Goal: Task Accomplishment & Management: Use online tool/utility

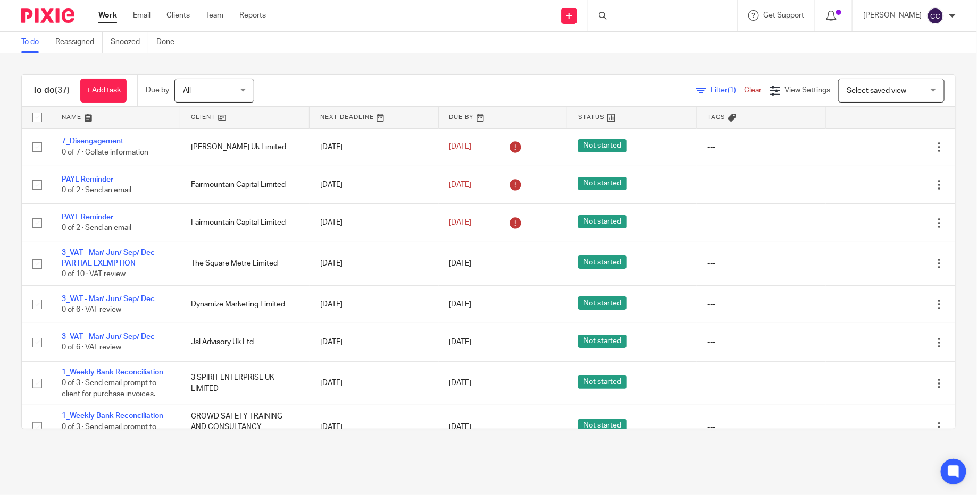
click at [668, 26] on div at bounding box center [662, 15] width 149 height 31
click at [662, 13] on input "Search" at bounding box center [657, 18] width 96 height 10
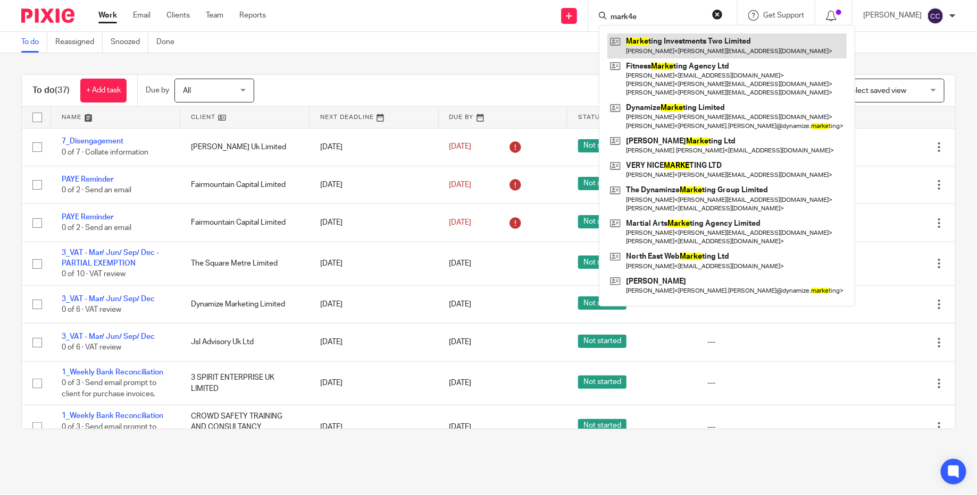
type input "mark4e"
click at [667, 38] on link at bounding box center [726, 45] width 239 height 24
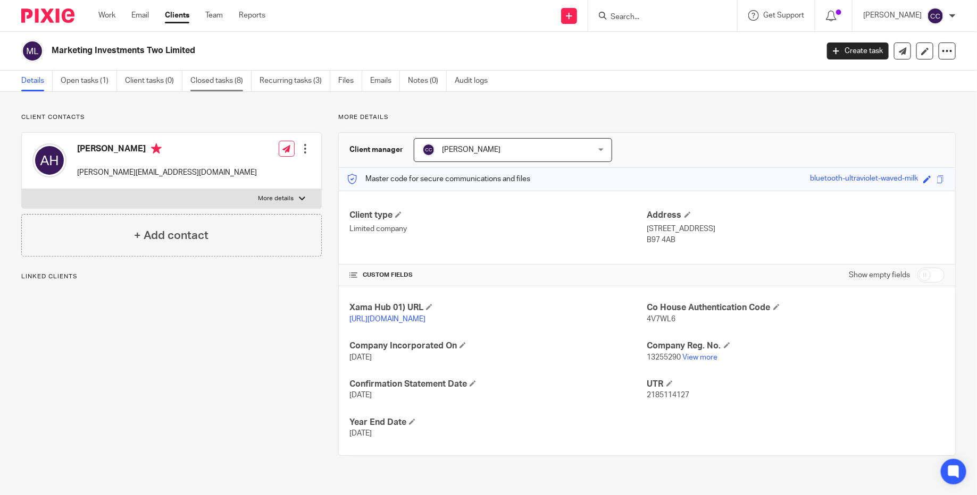
click at [233, 78] on link "Closed tasks (8)" at bounding box center [220, 81] width 61 height 21
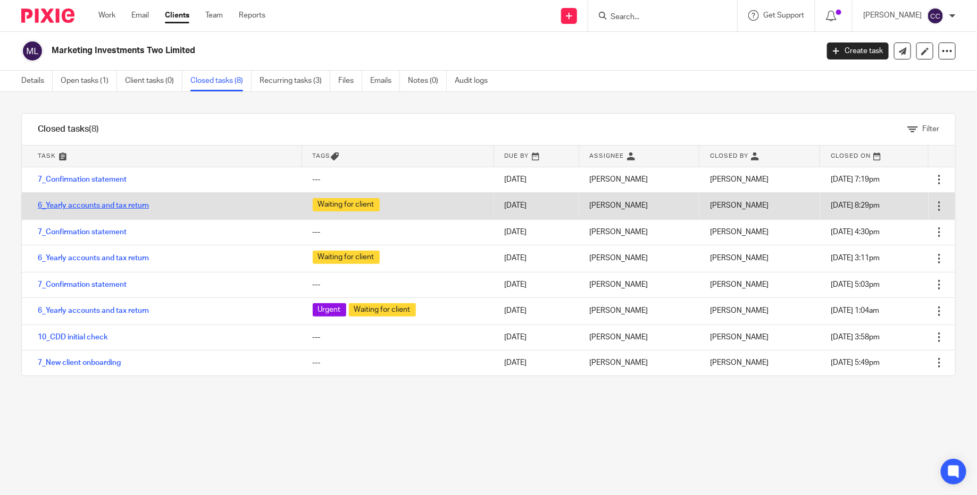
click at [125, 207] on link "6_Yearly accounts and tax return" at bounding box center [93, 205] width 111 height 7
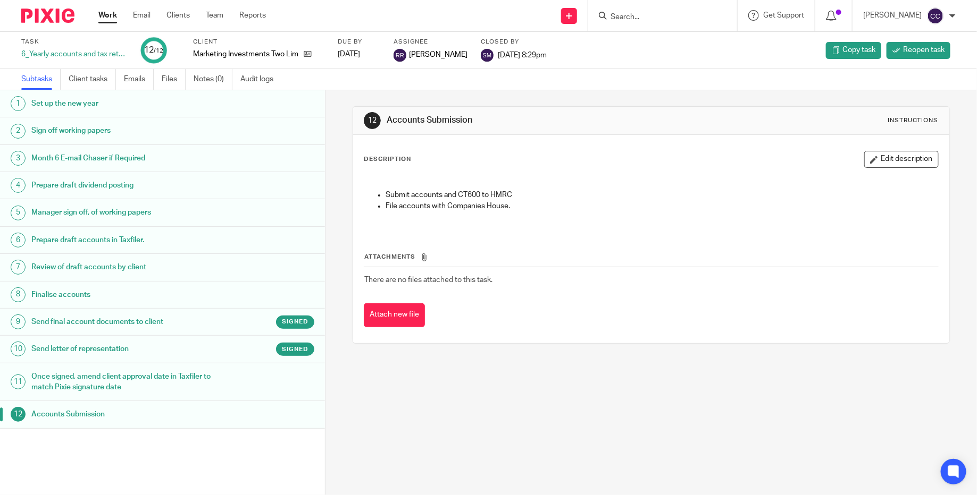
click at [134, 321] on h1 "Send final account documents to client" at bounding box center [125, 322] width 189 height 16
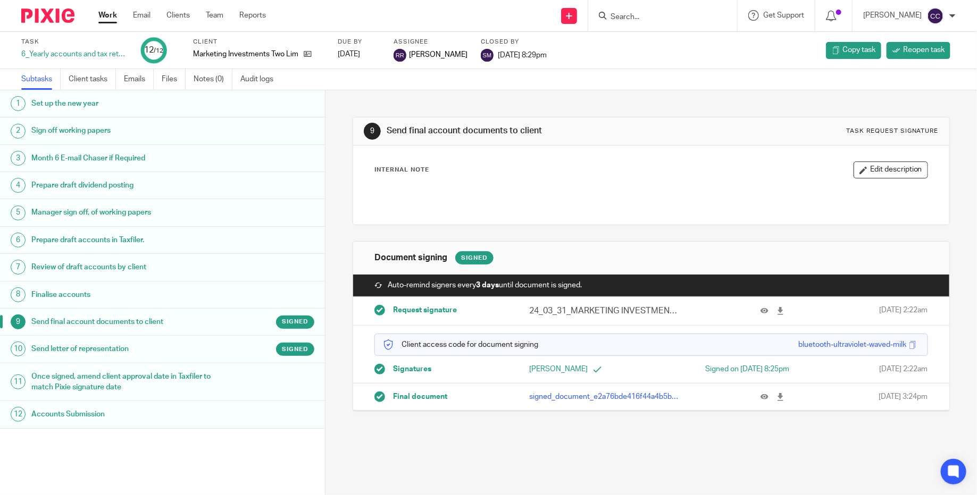
click at [544, 397] on p "signed_document_e2a76bde416f44a4b5b69c1c1de0cd2f.pdf" at bounding box center [606, 397] width 153 height 11
click at [760, 393] on icon at bounding box center [764, 397] width 8 height 8
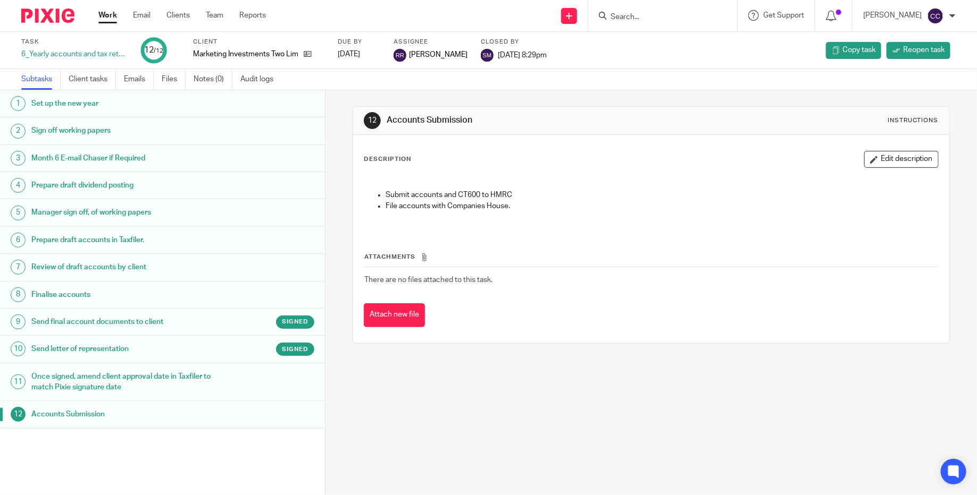
click at [57, 18] on img at bounding box center [47, 16] width 53 height 14
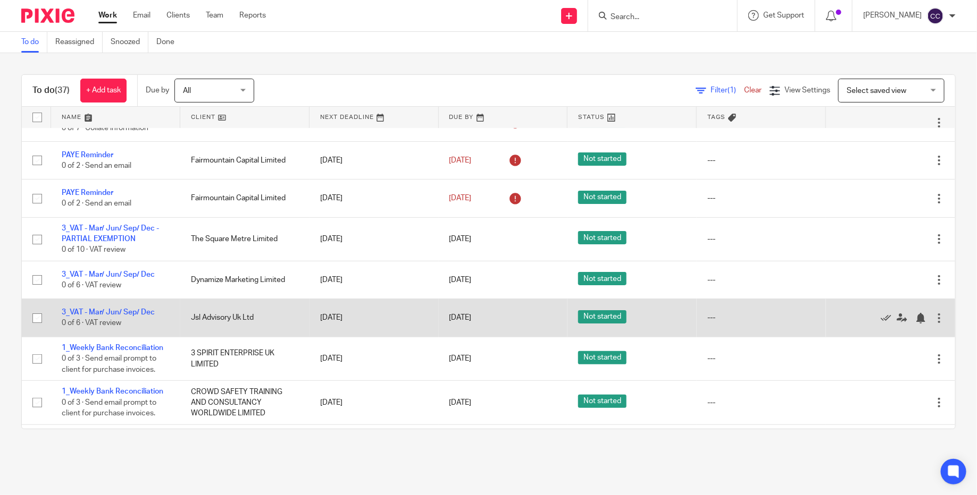
scroll to position [27, 0]
